Goal: Task Accomplishment & Management: Manage account settings

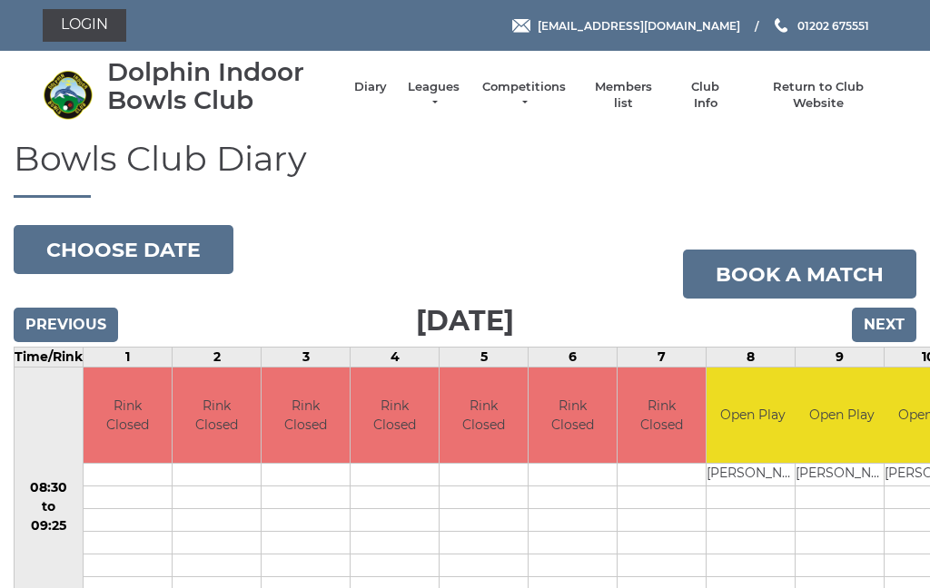
click at [450, 98] on link "Leagues" at bounding box center [433, 95] width 57 height 33
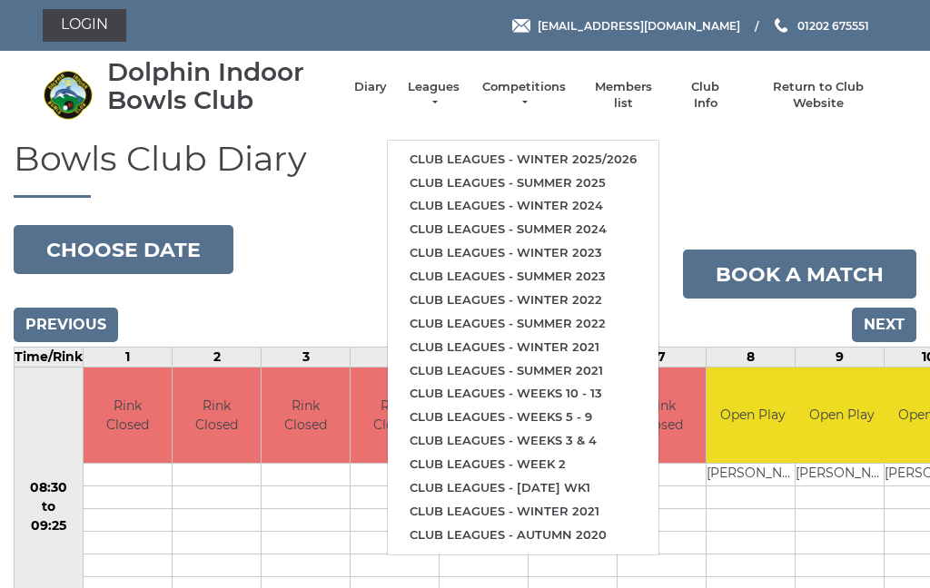
click at [566, 172] on link "Club leagues - Summer 2025" at bounding box center [523, 184] width 271 height 24
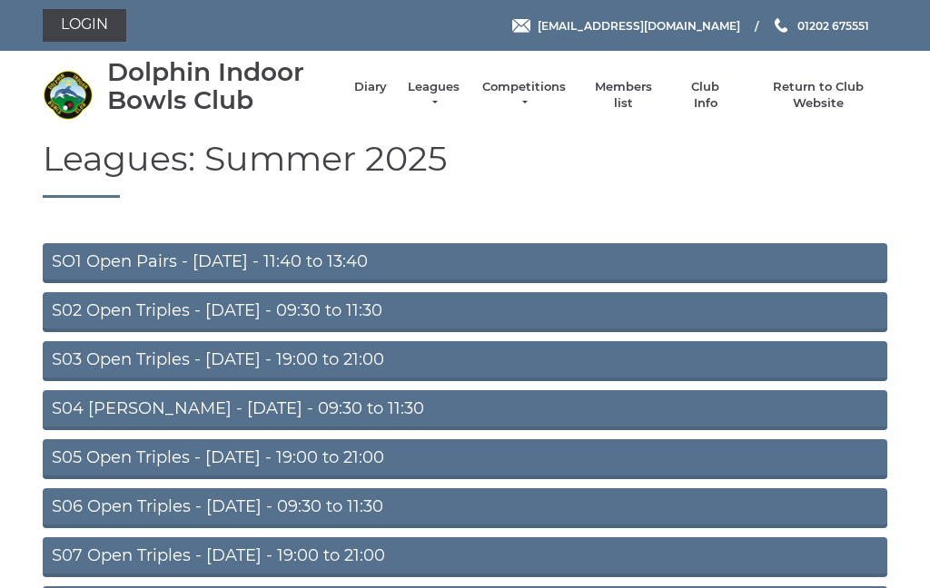
click at [501, 452] on link "S05 Open Triples - [DATE] - 19:00 to 21:00" at bounding box center [465, 459] width 844 height 40
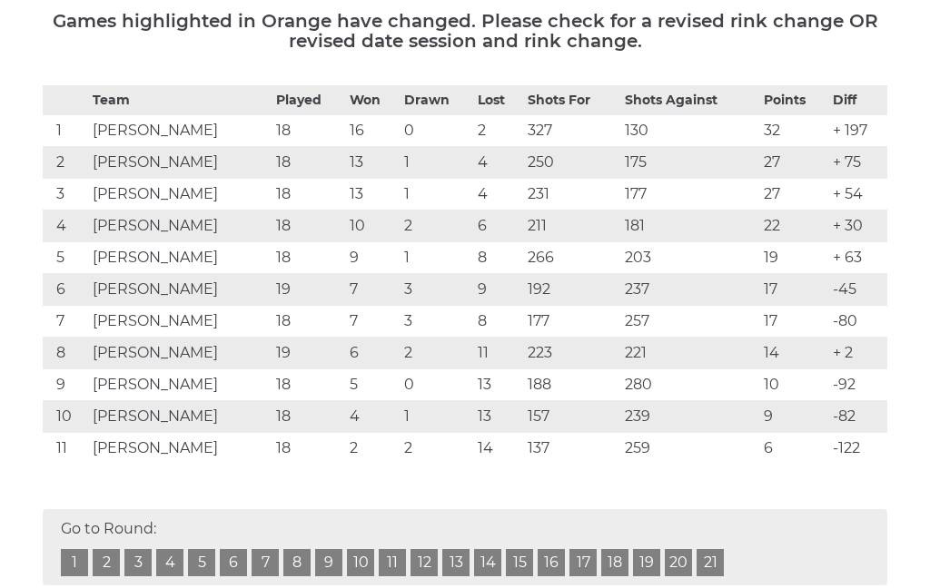
scroll to position [284, 0]
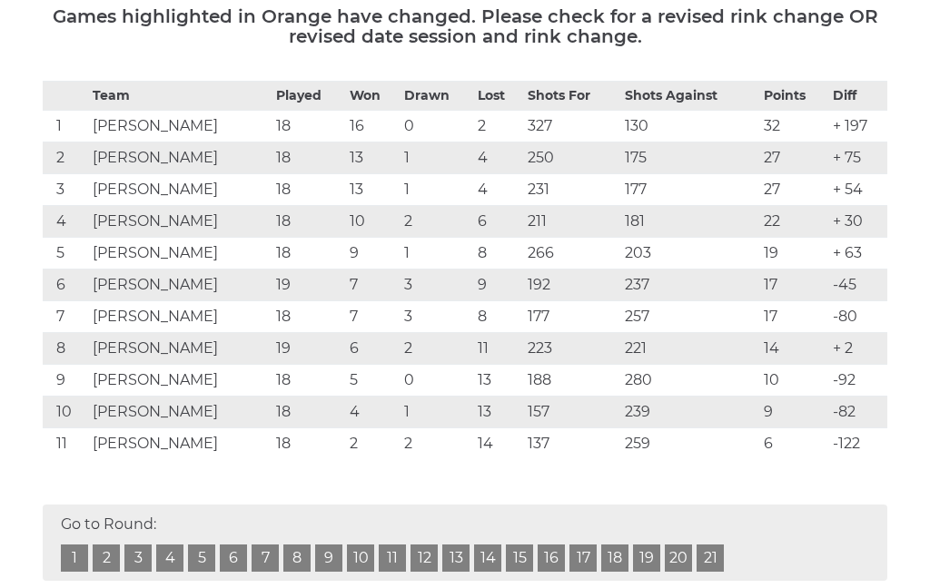
click at [685, 553] on link "20" at bounding box center [678, 559] width 27 height 27
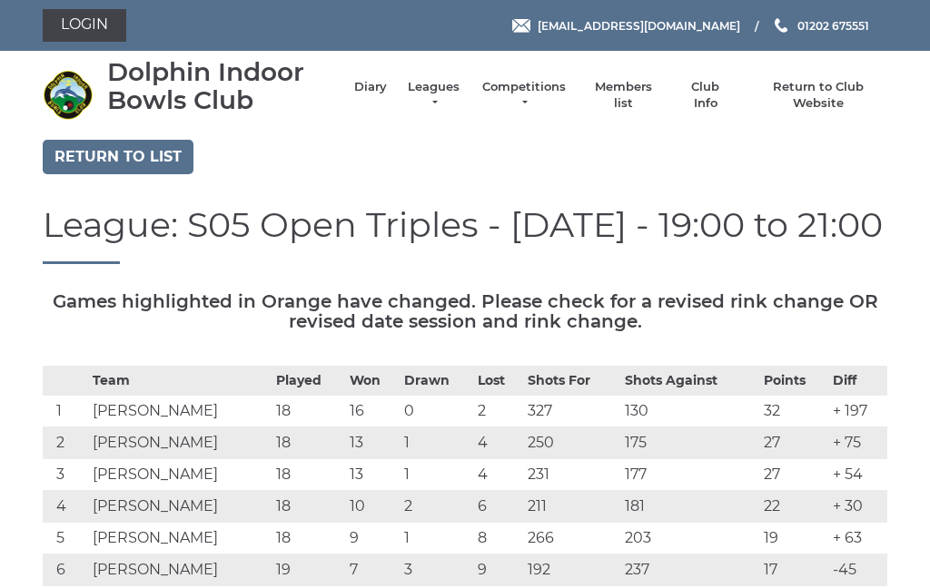
click at [94, 17] on link "Login" at bounding box center [85, 25] width 84 height 33
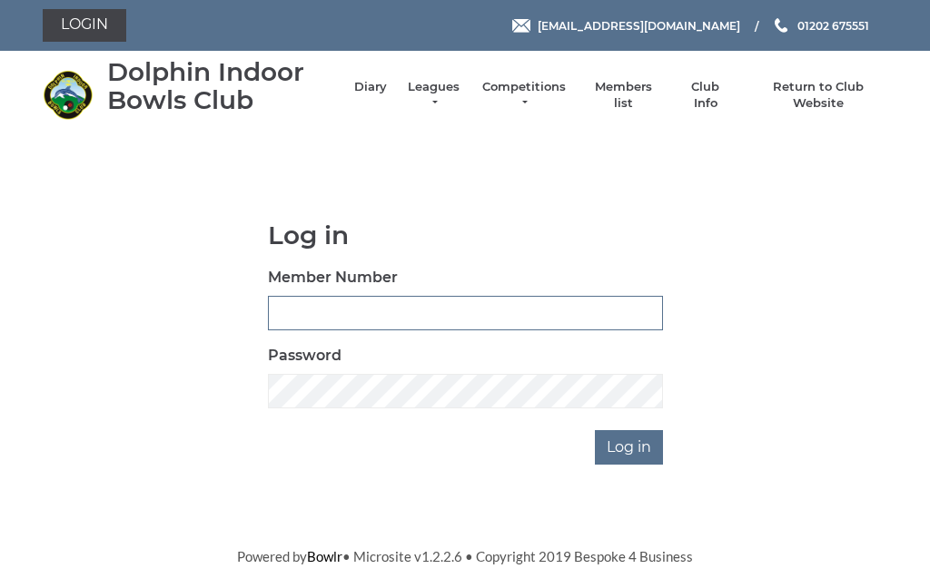
click at [499, 310] on input "Member Number" at bounding box center [465, 313] width 395 height 34
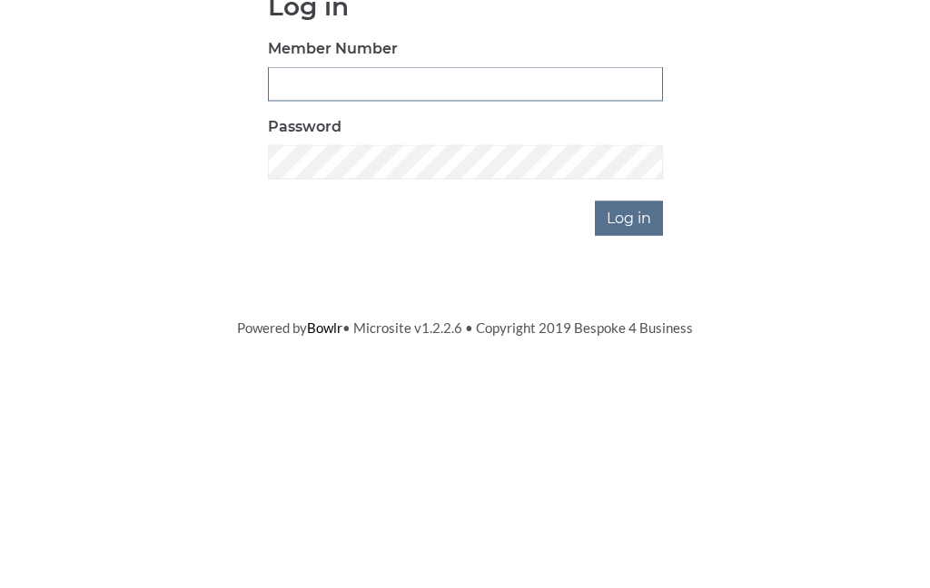
type input "2510"
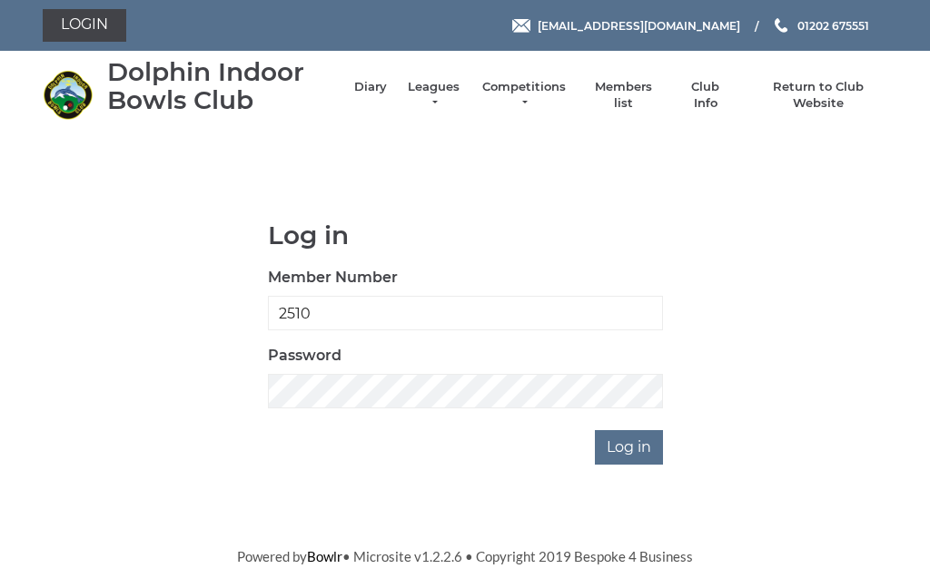
click at [633, 454] on input "Log in" at bounding box center [629, 447] width 68 height 34
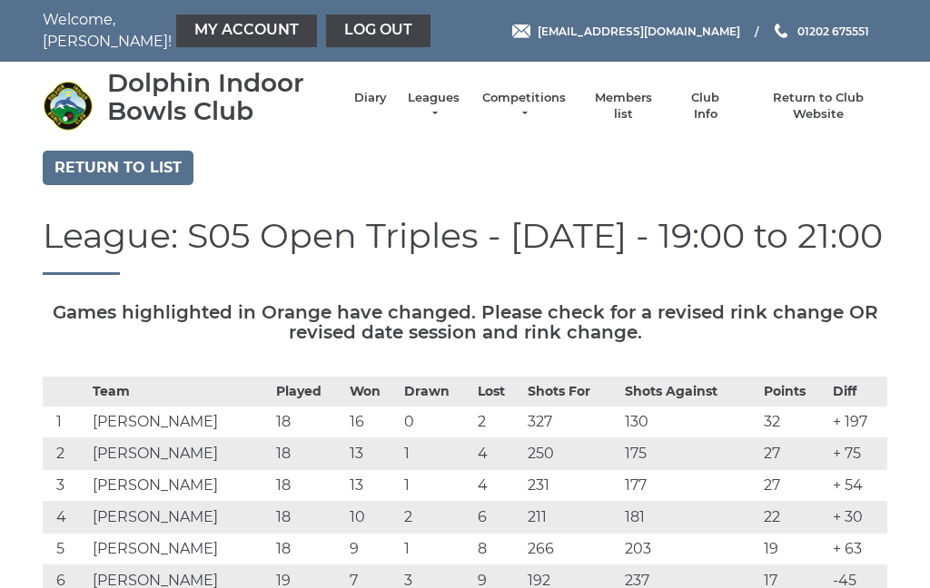
click at [197, 25] on link "My Account" at bounding box center [246, 31] width 141 height 33
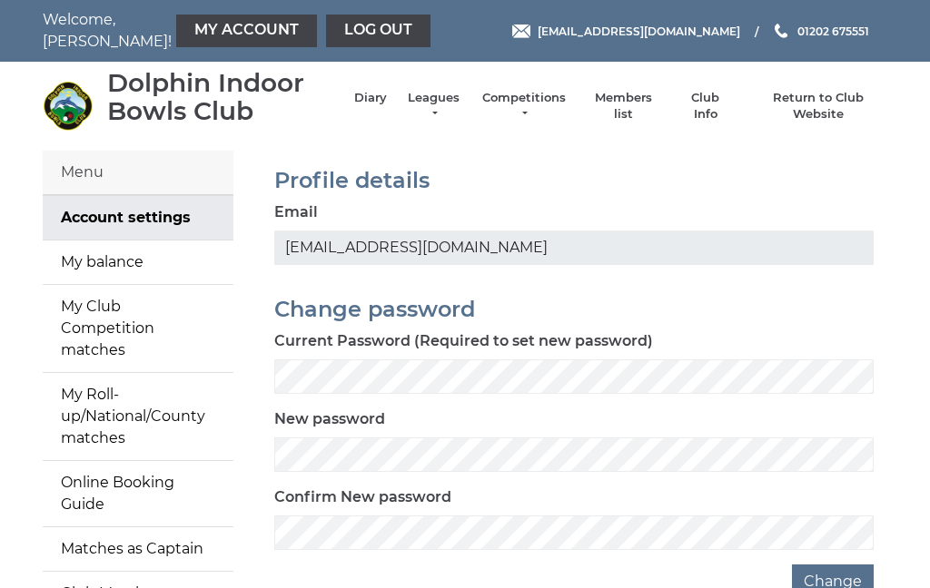
click at [102, 254] on link "My balance" at bounding box center [138, 263] width 191 height 44
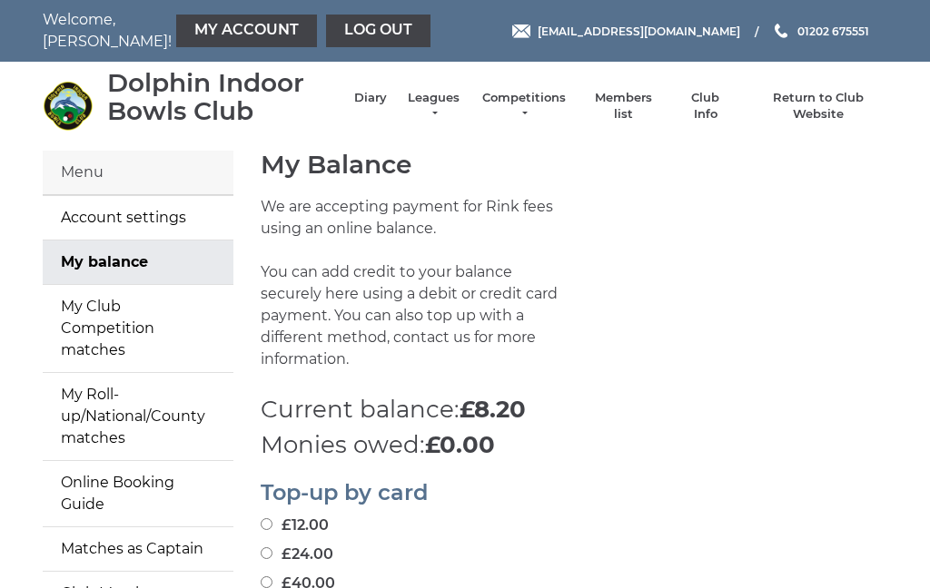
click at [341, 38] on link "Log out" at bounding box center [378, 31] width 104 height 33
